Goal: Task Accomplishment & Management: Use online tool/utility

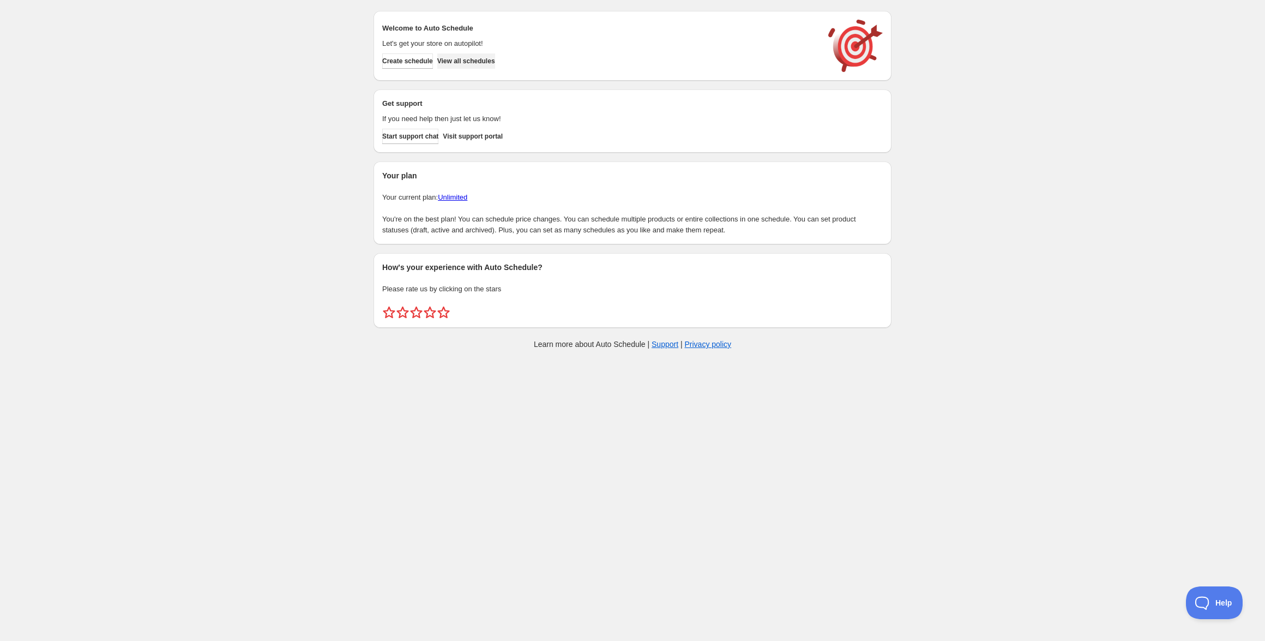
click at [485, 62] on span "View all schedules" at bounding box center [466, 61] width 58 height 9
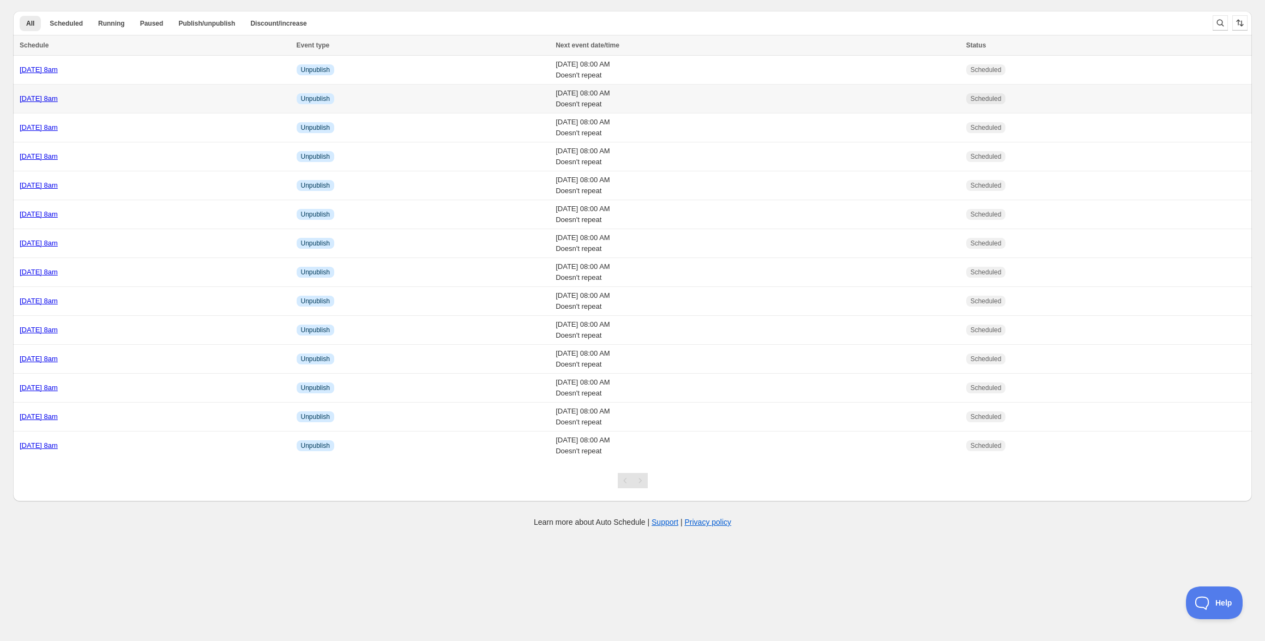
click at [58, 95] on link "[DATE] 8am" at bounding box center [39, 98] width 38 height 8
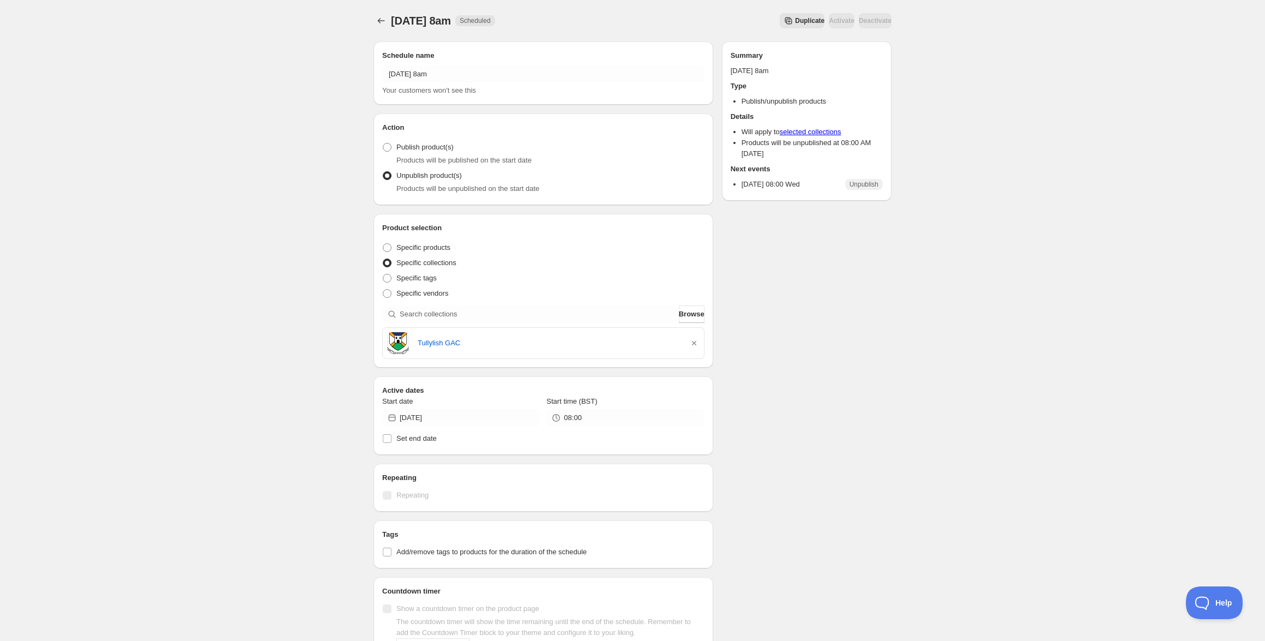
click at [795, 22] on span "Duplicate" at bounding box center [809, 20] width 29 height 9
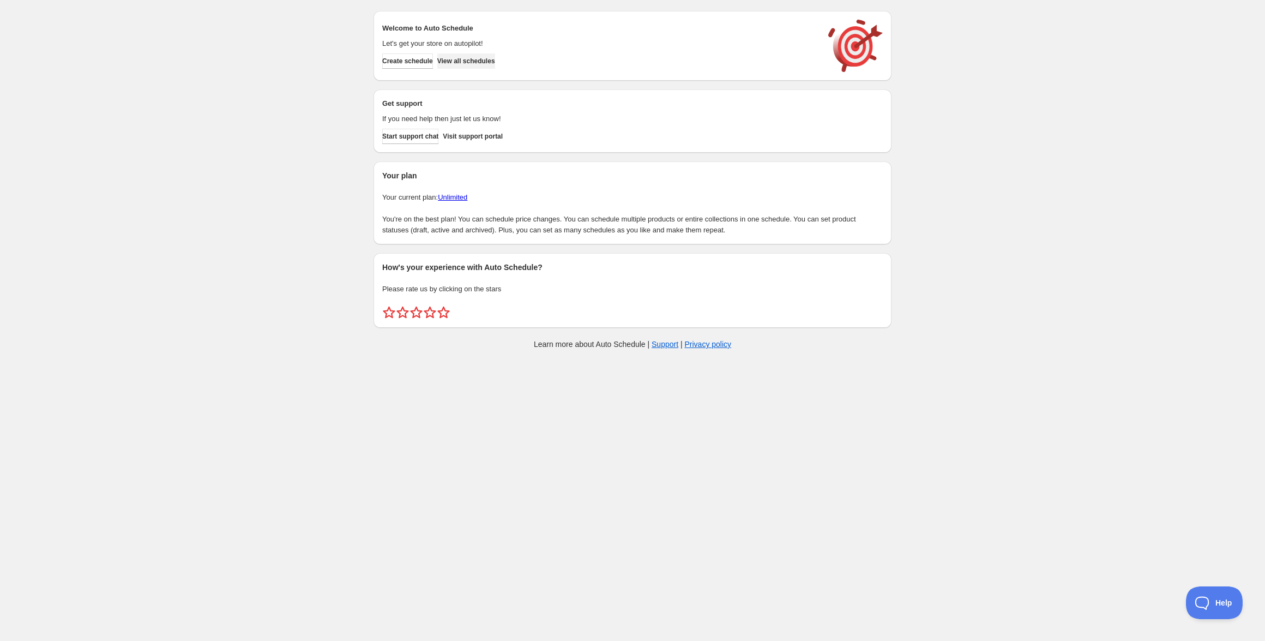
click at [490, 61] on span "View all schedules" at bounding box center [466, 61] width 58 height 9
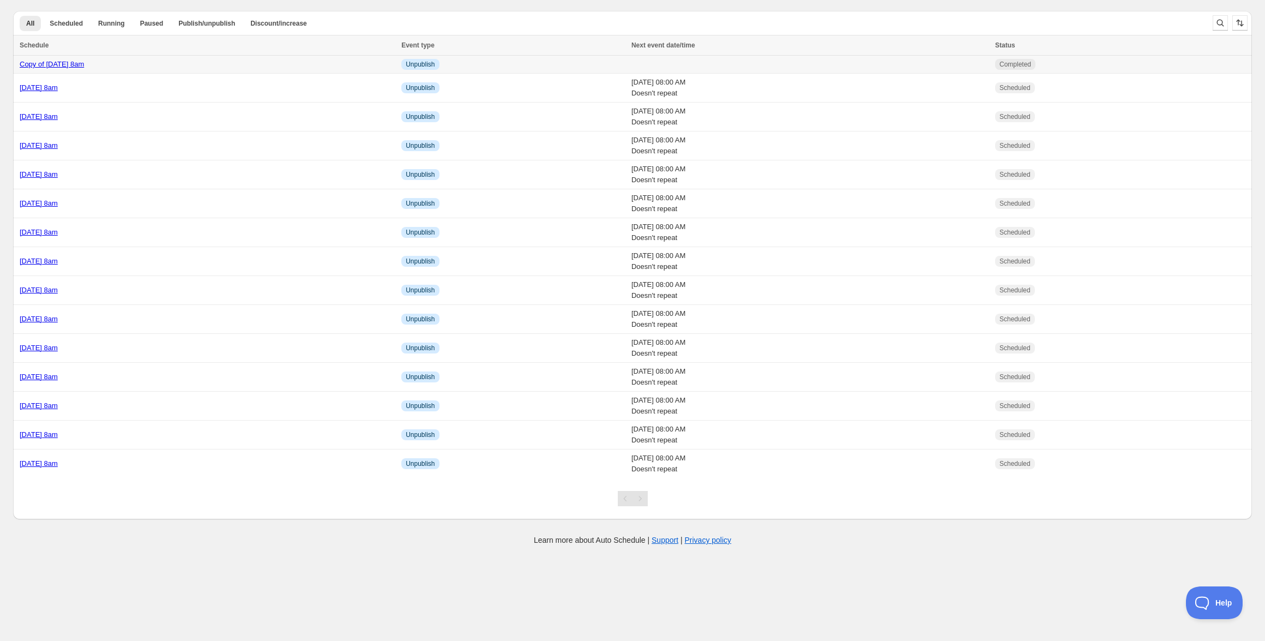
click at [161, 66] on div "Copy of [DATE] 8am" at bounding box center [207, 64] width 375 height 11
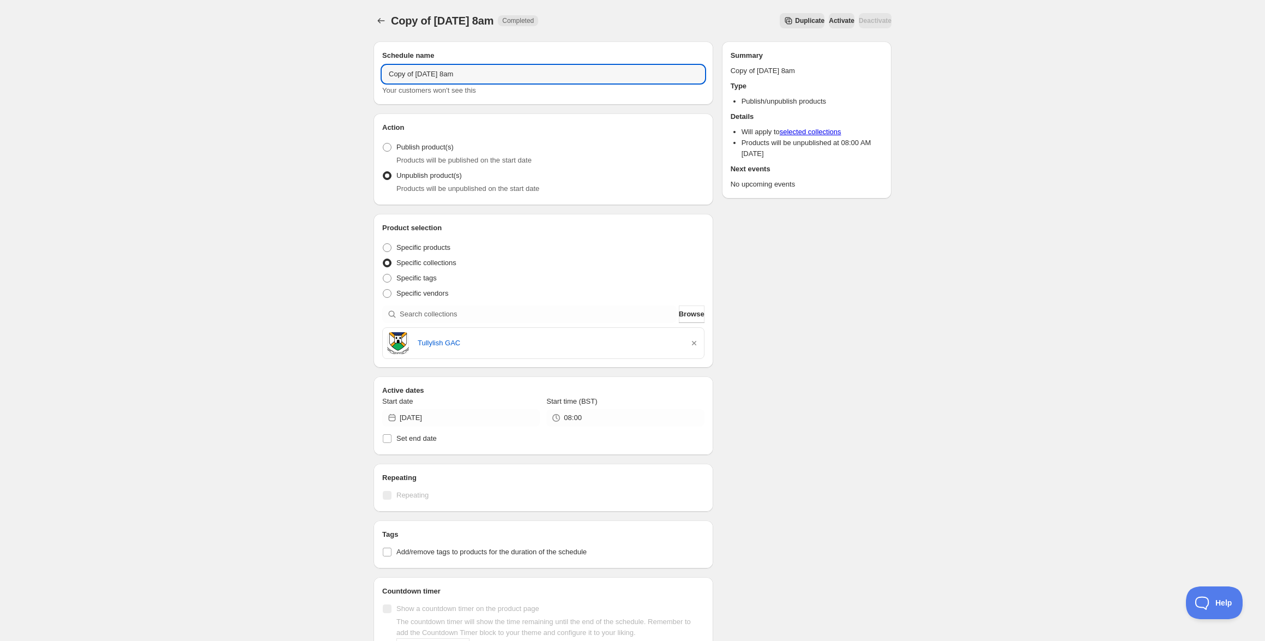
drag, startPoint x: 472, startPoint y: 72, endPoint x: 329, endPoint y: 61, distance: 143.3
click at [329, 61] on div "Copy of Wednesday 15th October @ 8am. This page is ready Copy of Wednesday 15th…" at bounding box center [632, 418] width 1265 height 836
type input "Thursday 23rd October @ 8am"
click at [468, 419] on input "2025-10-15" at bounding box center [470, 417] width 140 height 17
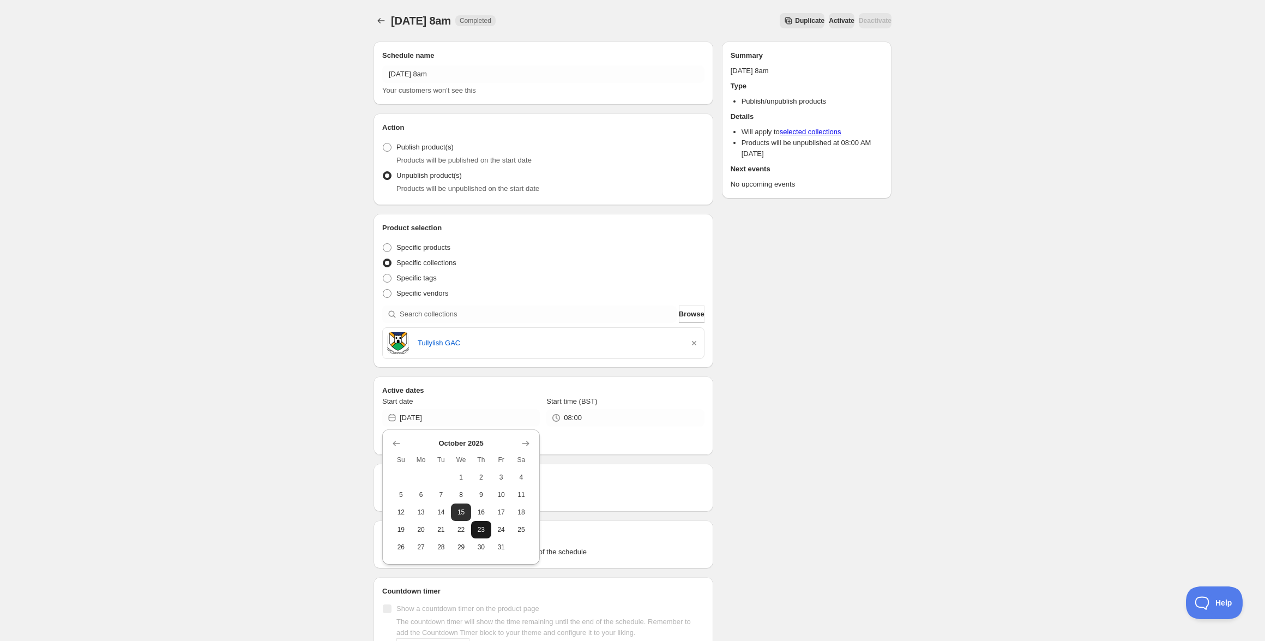
click at [479, 528] on span "23" at bounding box center [480, 529] width 11 height 9
type input "2025-10-23"
drag, startPoint x: 695, startPoint y: 343, endPoint x: 510, endPoint y: 315, distance: 187.5
click at [695, 343] on icon "button" at bounding box center [693, 342] width 11 height 11
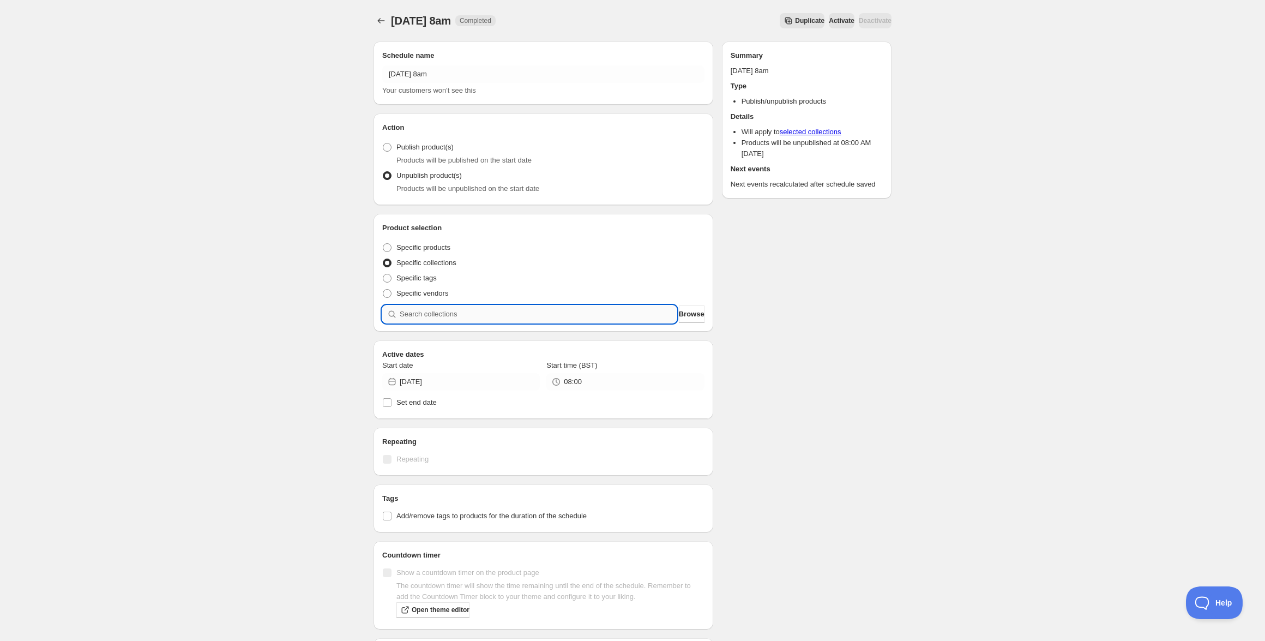
click at [495, 313] on input "search" at bounding box center [538, 313] width 277 height 17
paste input "Mount St Catherines PS Armagh Students"
type input "Mount St Catherines PS Armagh Students"
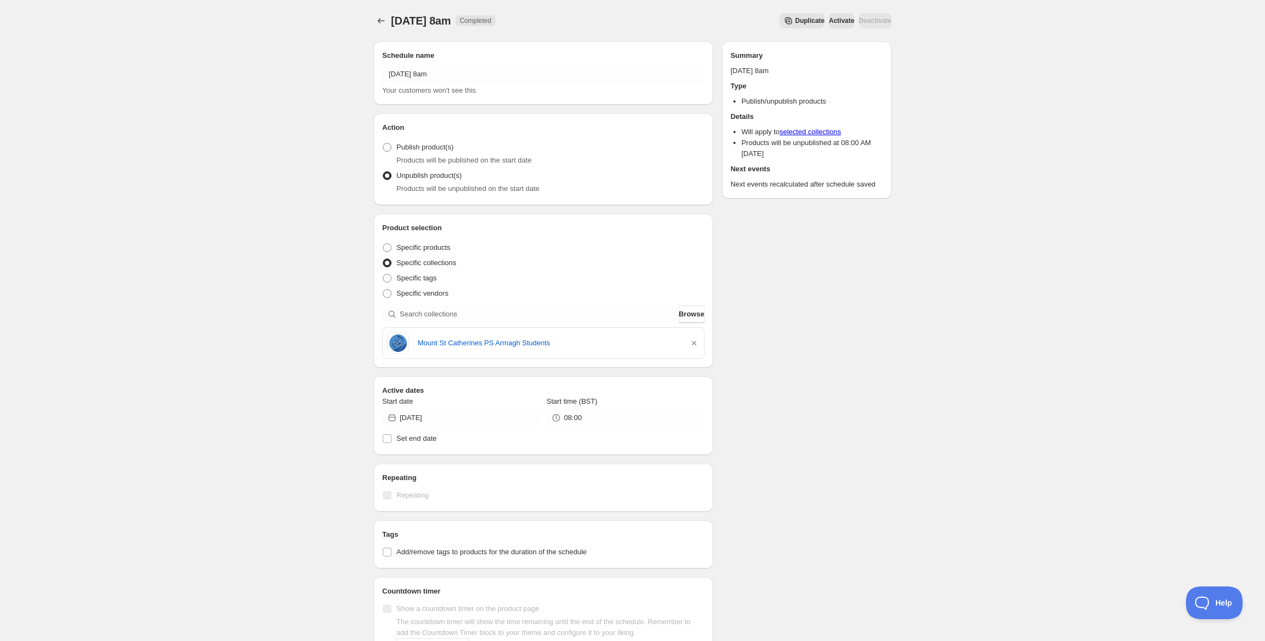
click at [740, 345] on div "Schedule name Thursday 23rd October @ 8am Your customers won't see this Action …" at bounding box center [628, 424] width 527 height 782
click at [378, 22] on icon "Schedules" at bounding box center [381, 20] width 11 height 11
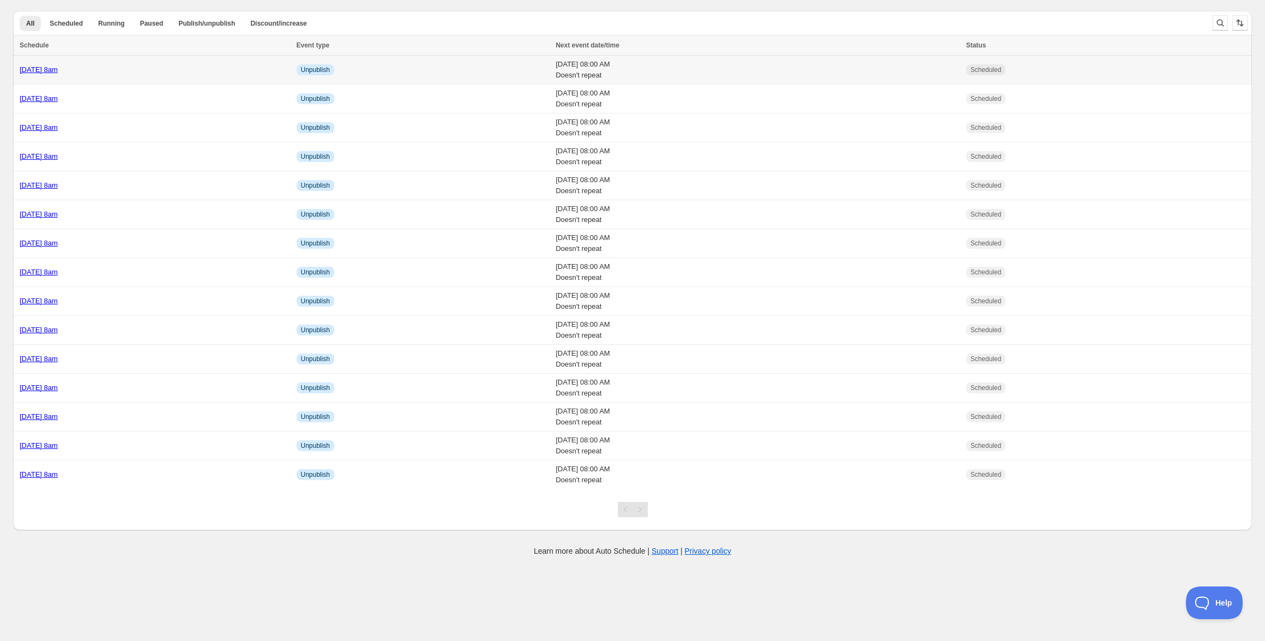
click at [58, 67] on link "Thursday 23rd October @ 8am" at bounding box center [39, 69] width 38 height 8
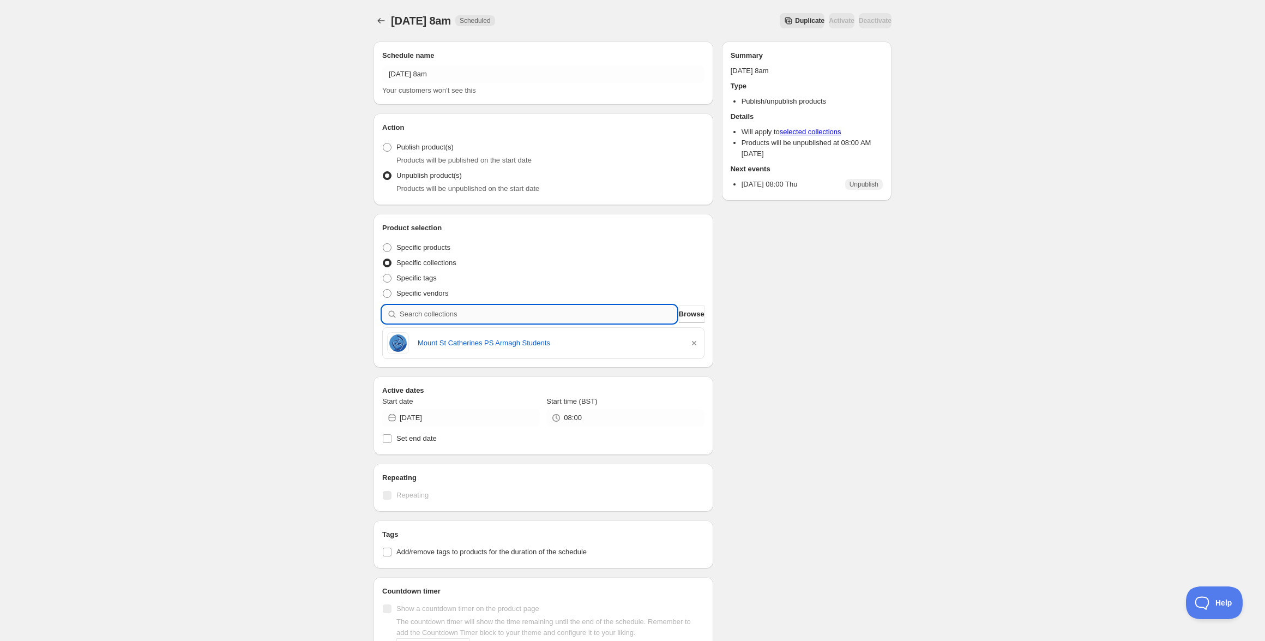
click at [478, 313] on input "search" at bounding box center [538, 313] width 277 height 17
type input "M"
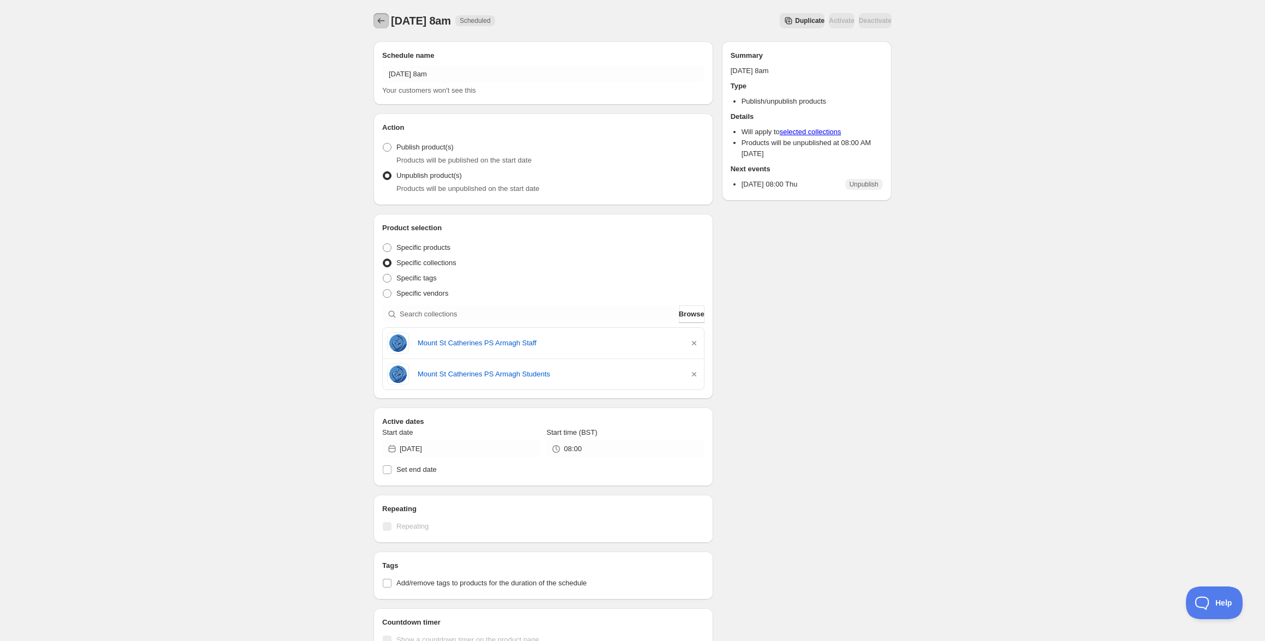
click at [376, 21] on icon "Schedules" at bounding box center [381, 20] width 11 height 11
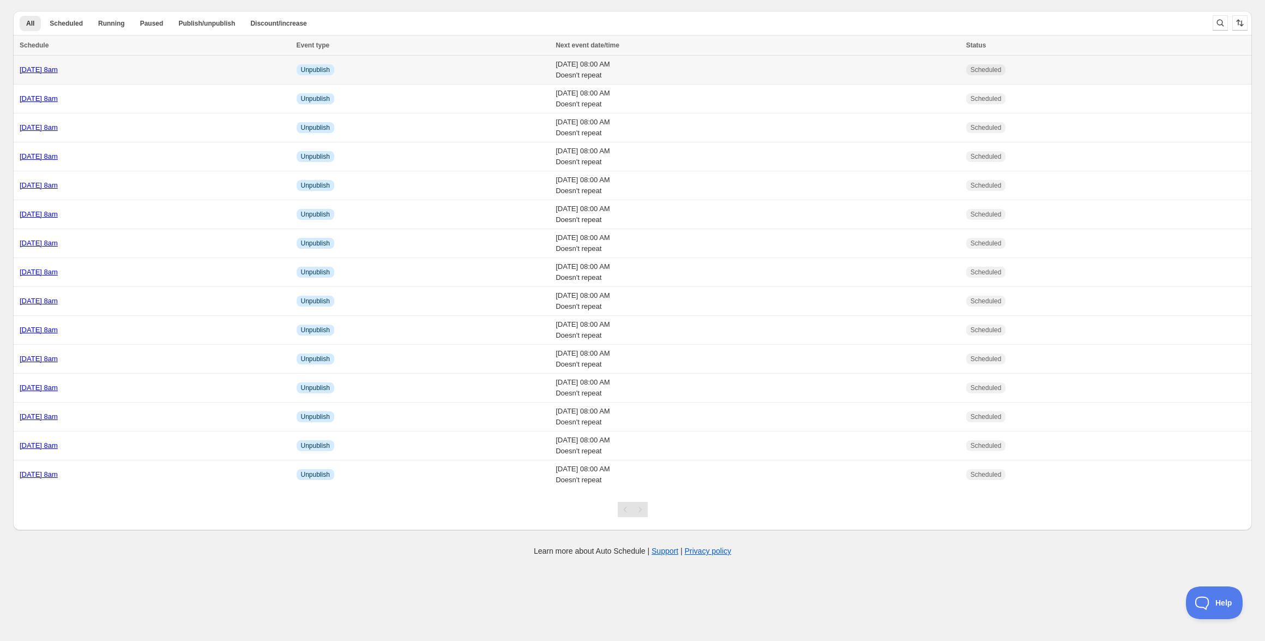
click at [58, 68] on link "Thursday 23rd October @ 8am" at bounding box center [39, 69] width 38 height 8
